Goal: Task Accomplishment & Management: Manage account settings

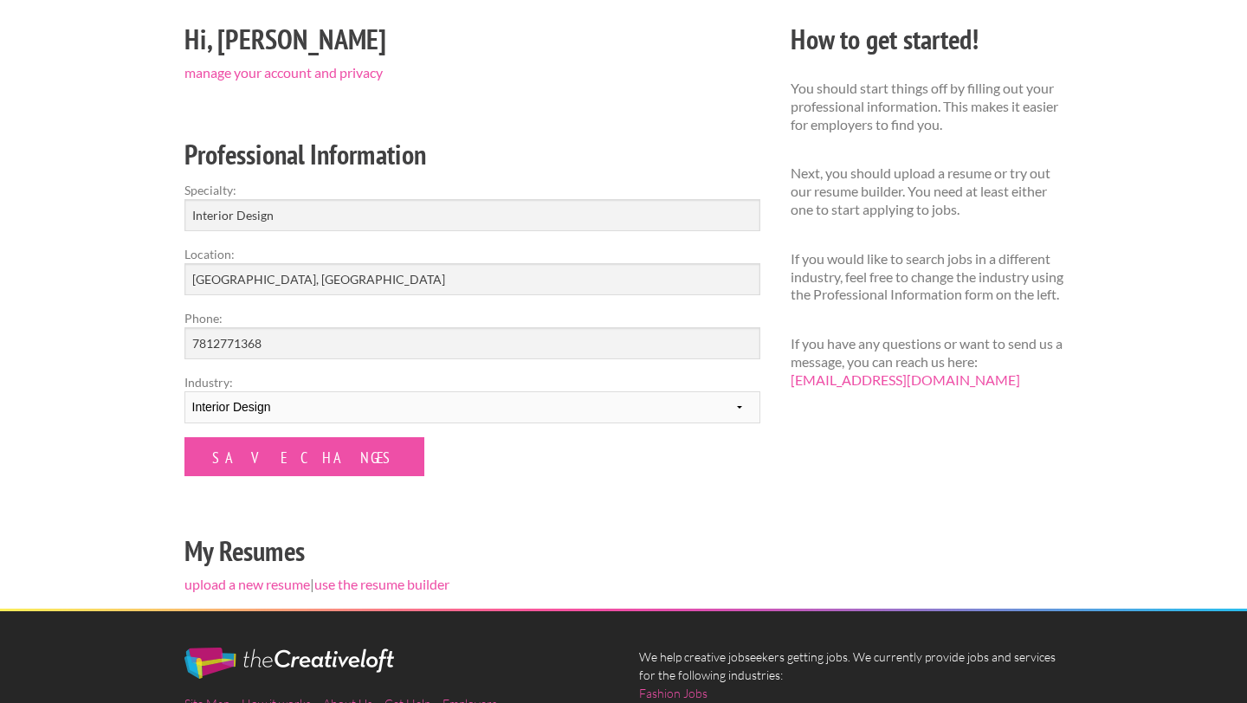
scroll to position [156, 0]
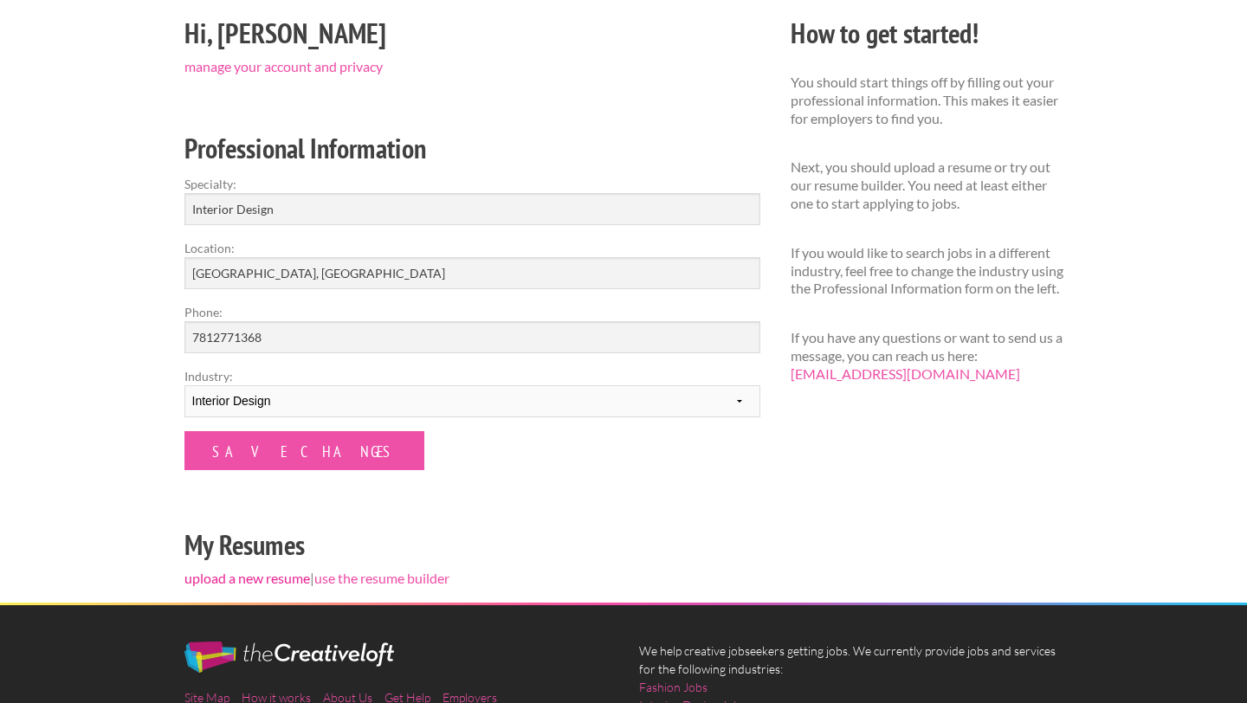
click at [254, 578] on link "upload a new resume" at bounding box center [247, 578] width 126 height 16
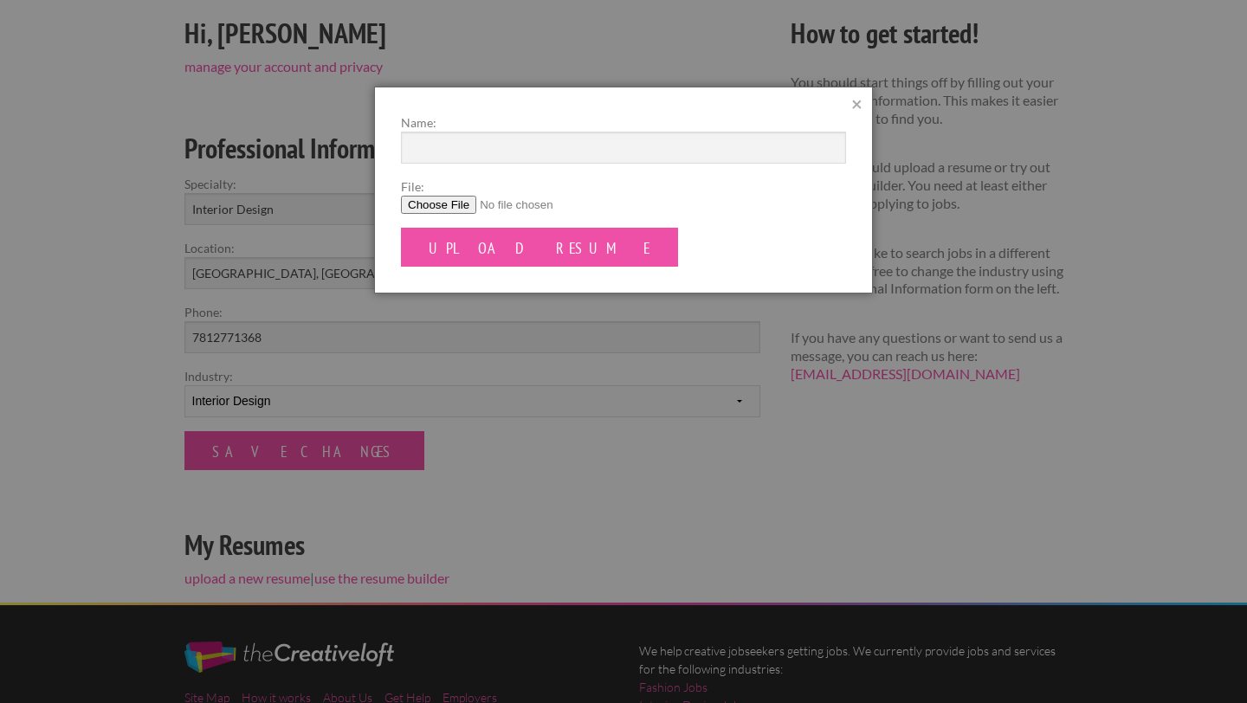
click at [456, 202] on input "File:" at bounding box center [623, 205] width 445 height 18
type input "C:\fakepath\Mary Koenen Official Resume.docx"
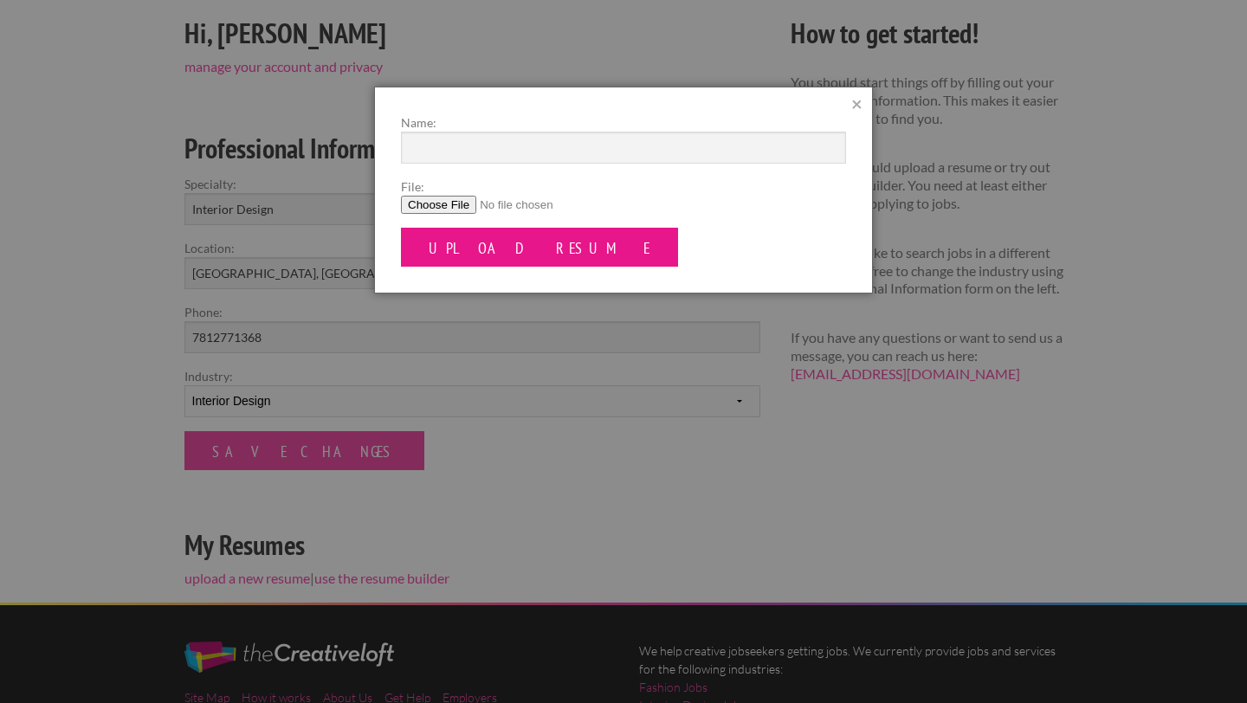
click at [519, 267] on input "Upload Resume" at bounding box center [539, 247] width 277 height 39
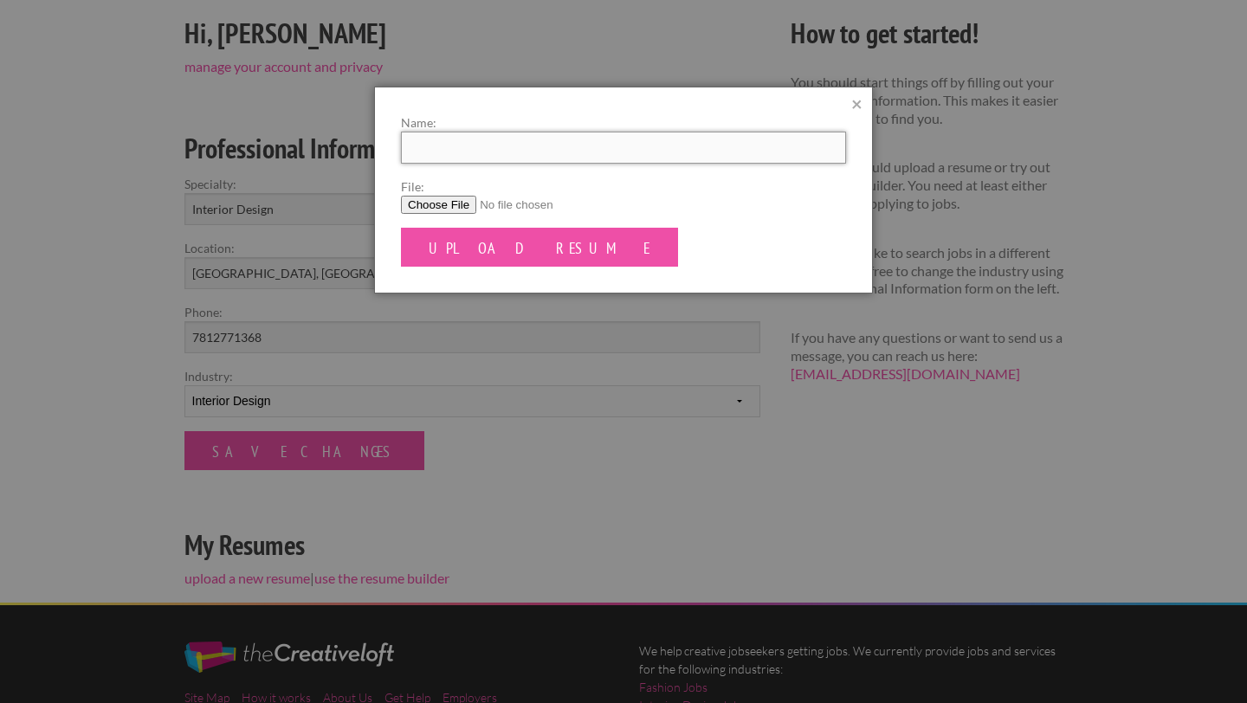
click at [460, 150] on input "Name:" at bounding box center [623, 148] width 445 height 32
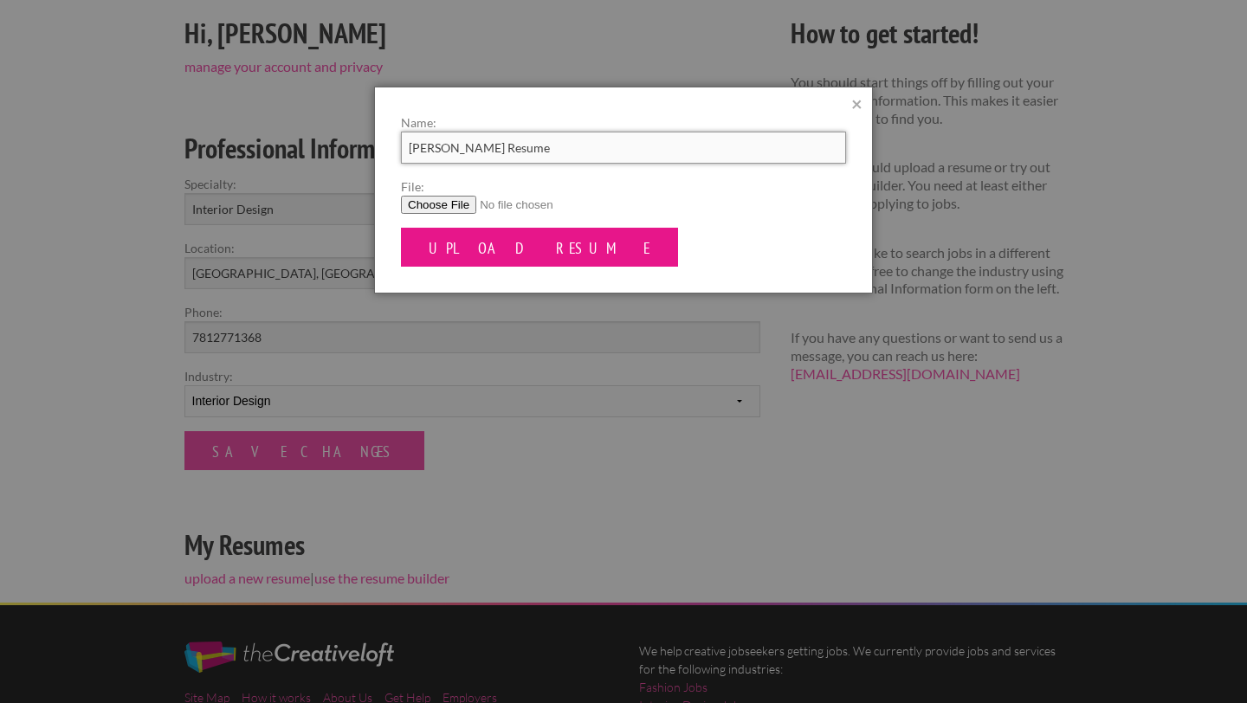
type input "[PERSON_NAME] Resume"
click at [448, 246] on input "Upload Resume" at bounding box center [539, 247] width 277 height 39
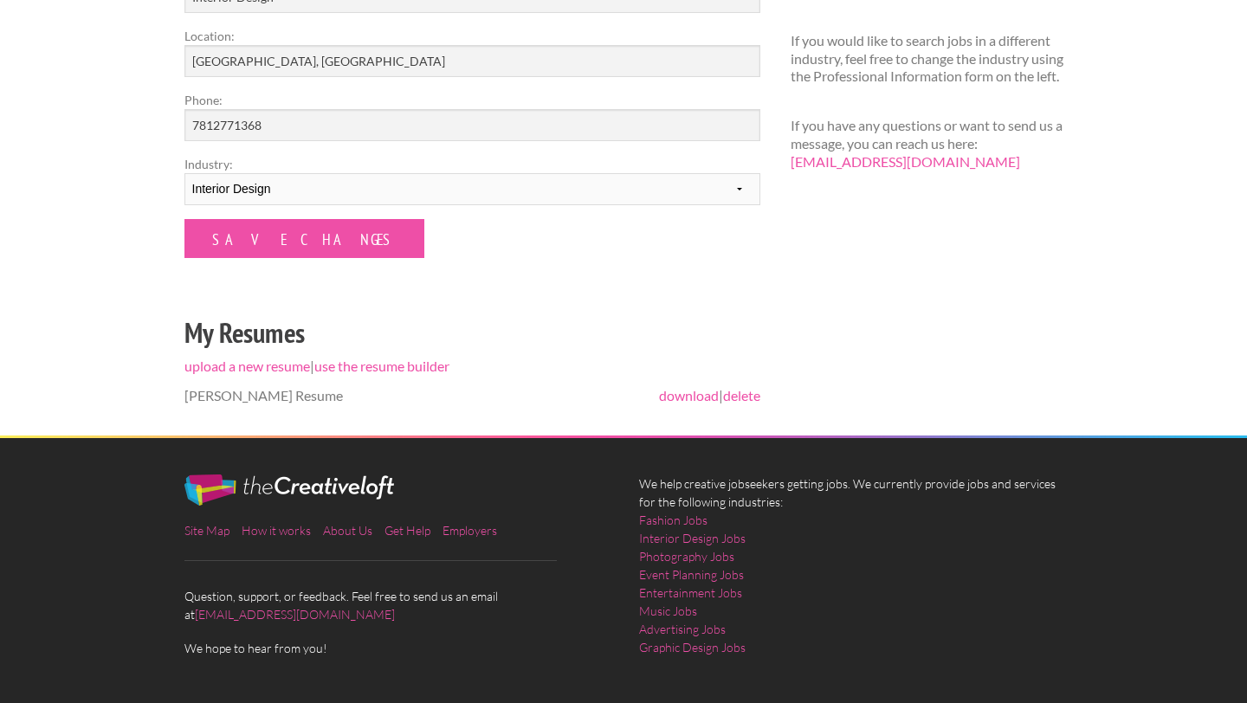
scroll to position [428, 0]
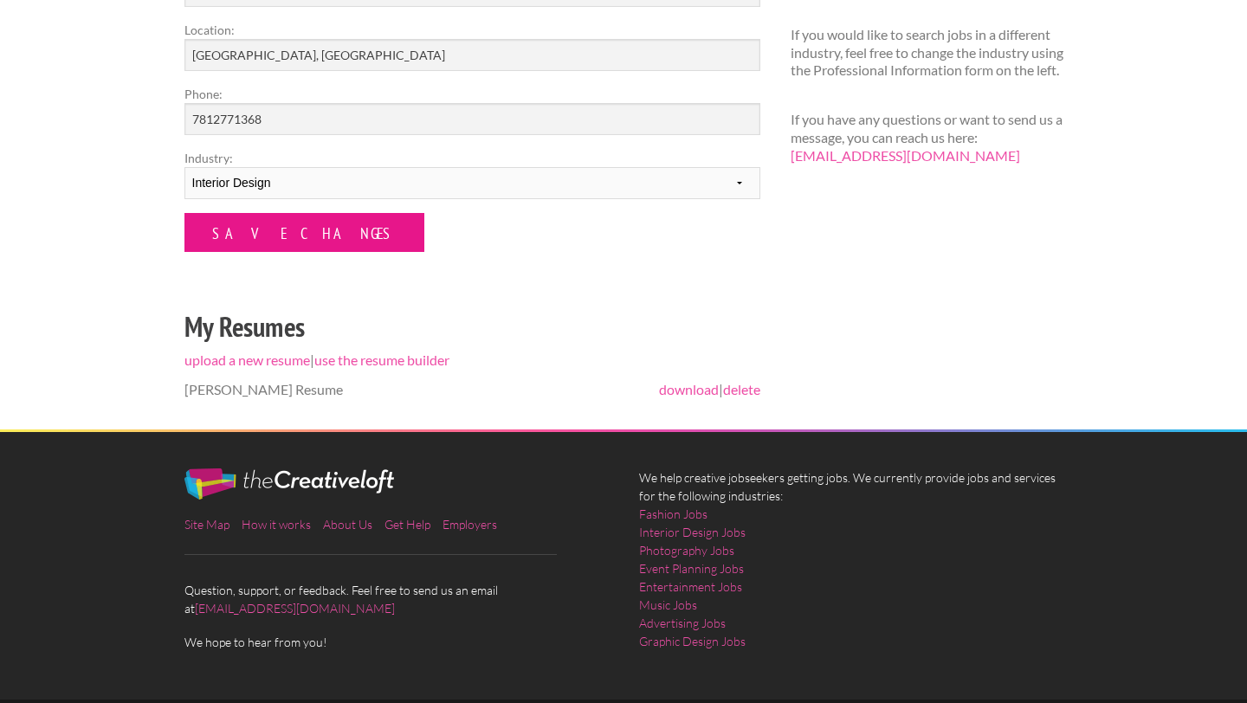
click at [299, 227] on input "Save Changes" at bounding box center [304, 232] width 240 height 39
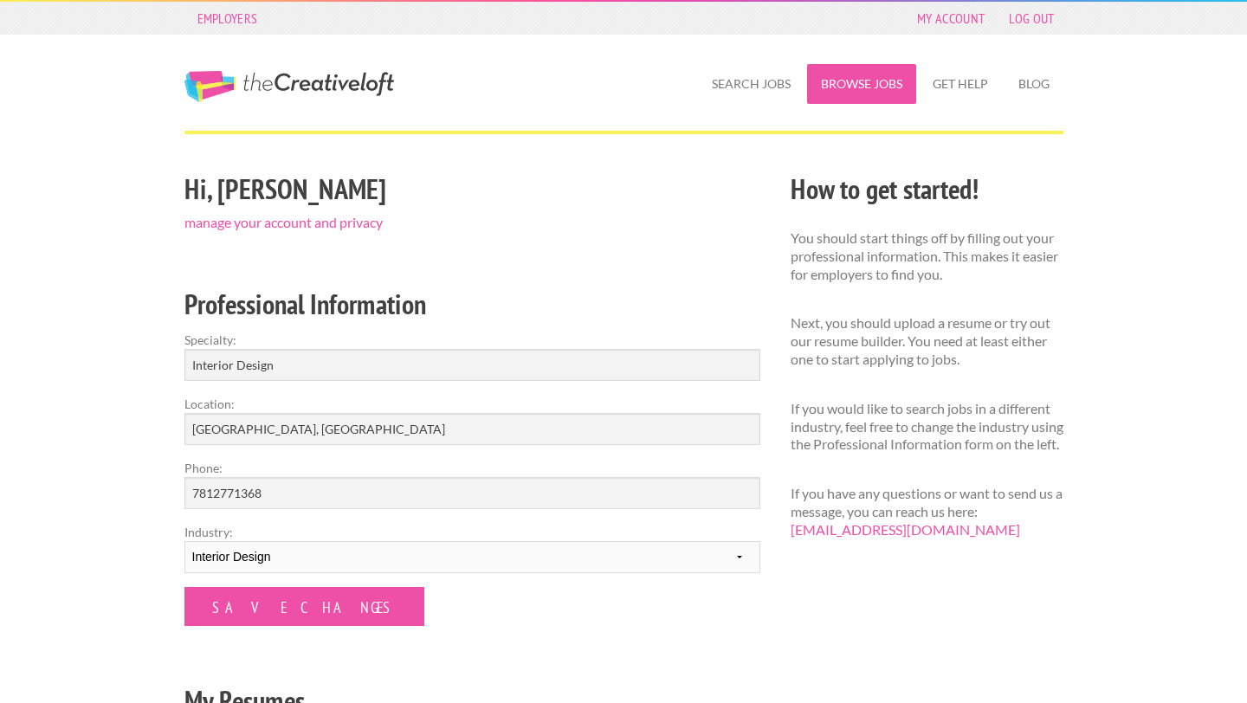
click at [874, 92] on link "Browse Jobs" at bounding box center [861, 84] width 109 height 40
